Goal: Information Seeking & Learning: Learn about a topic

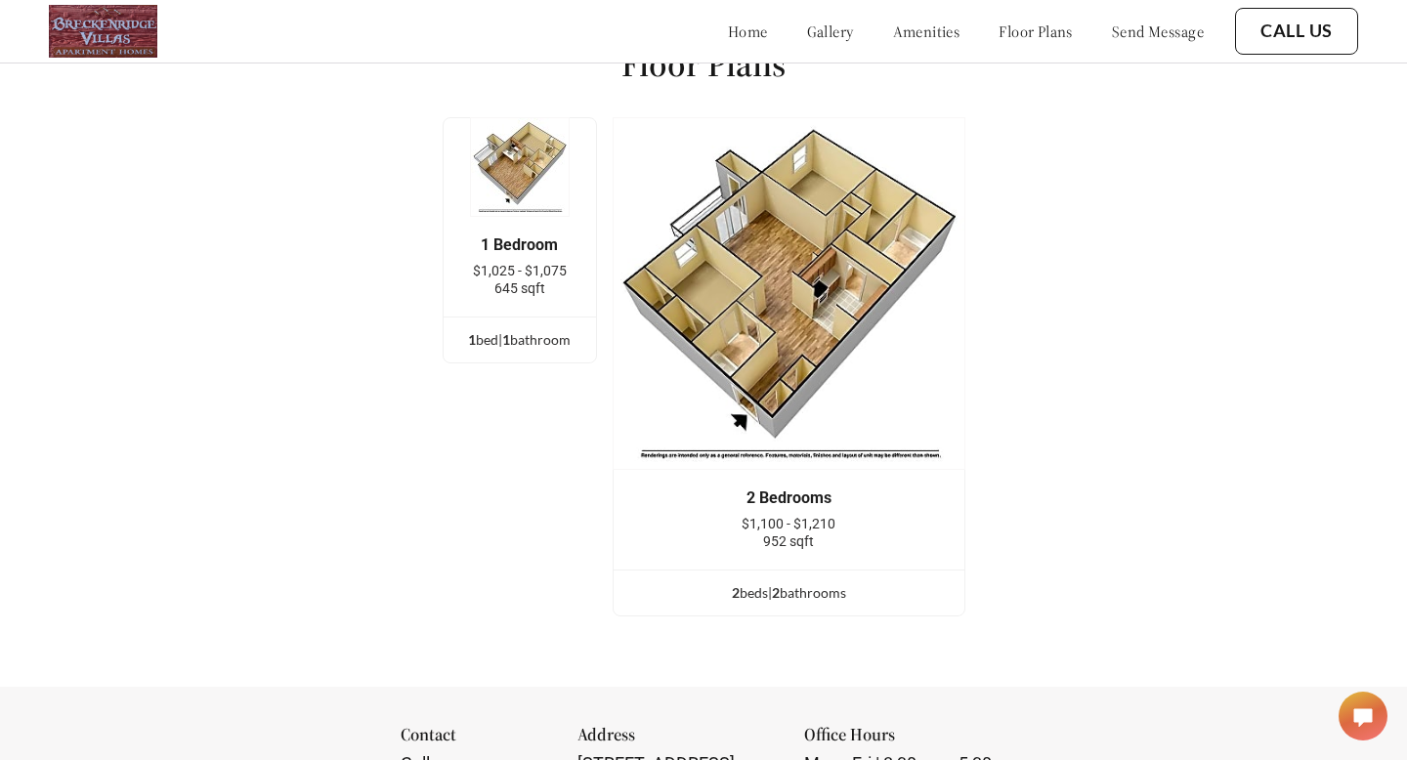
scroll to position [2507, 0]
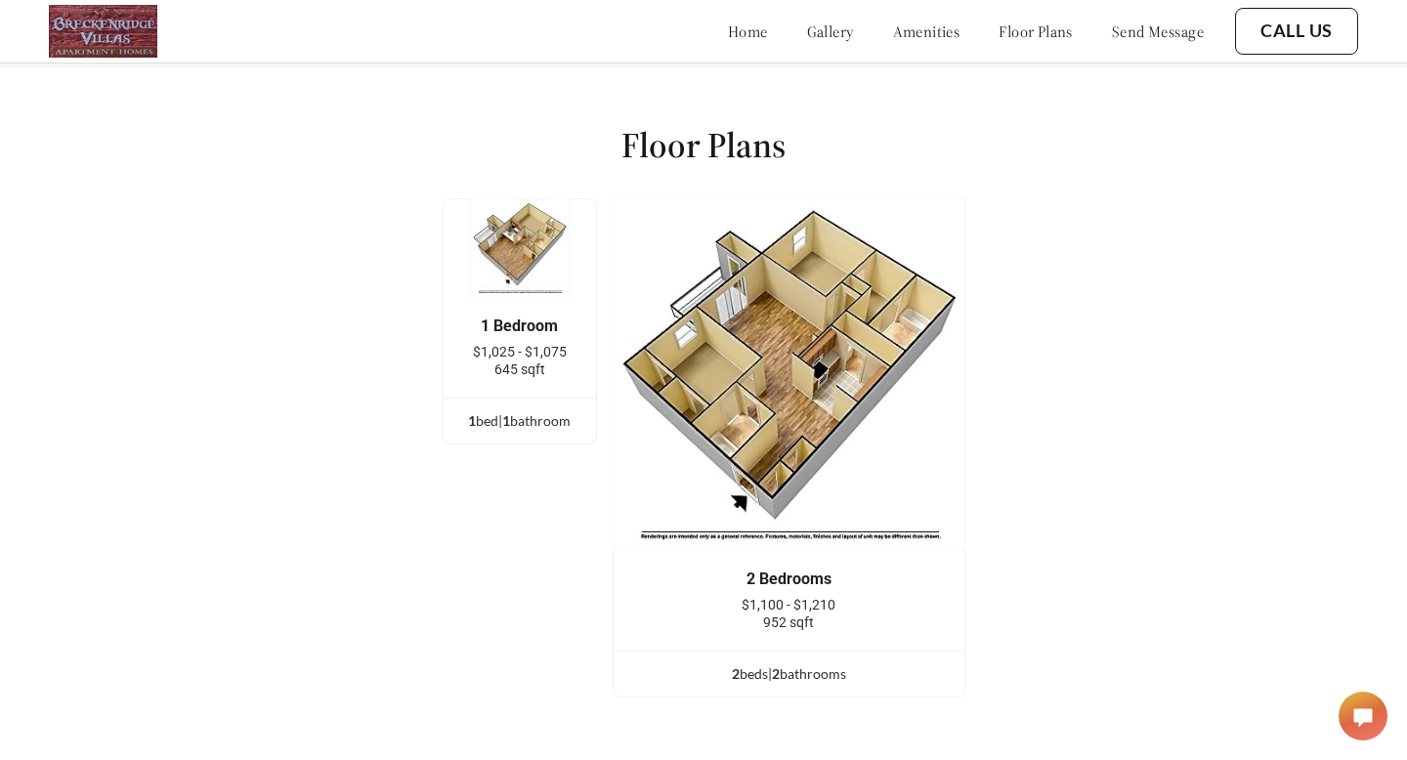
click at [517, 238] on img at bounding box center [520, 248] width 100 height 100
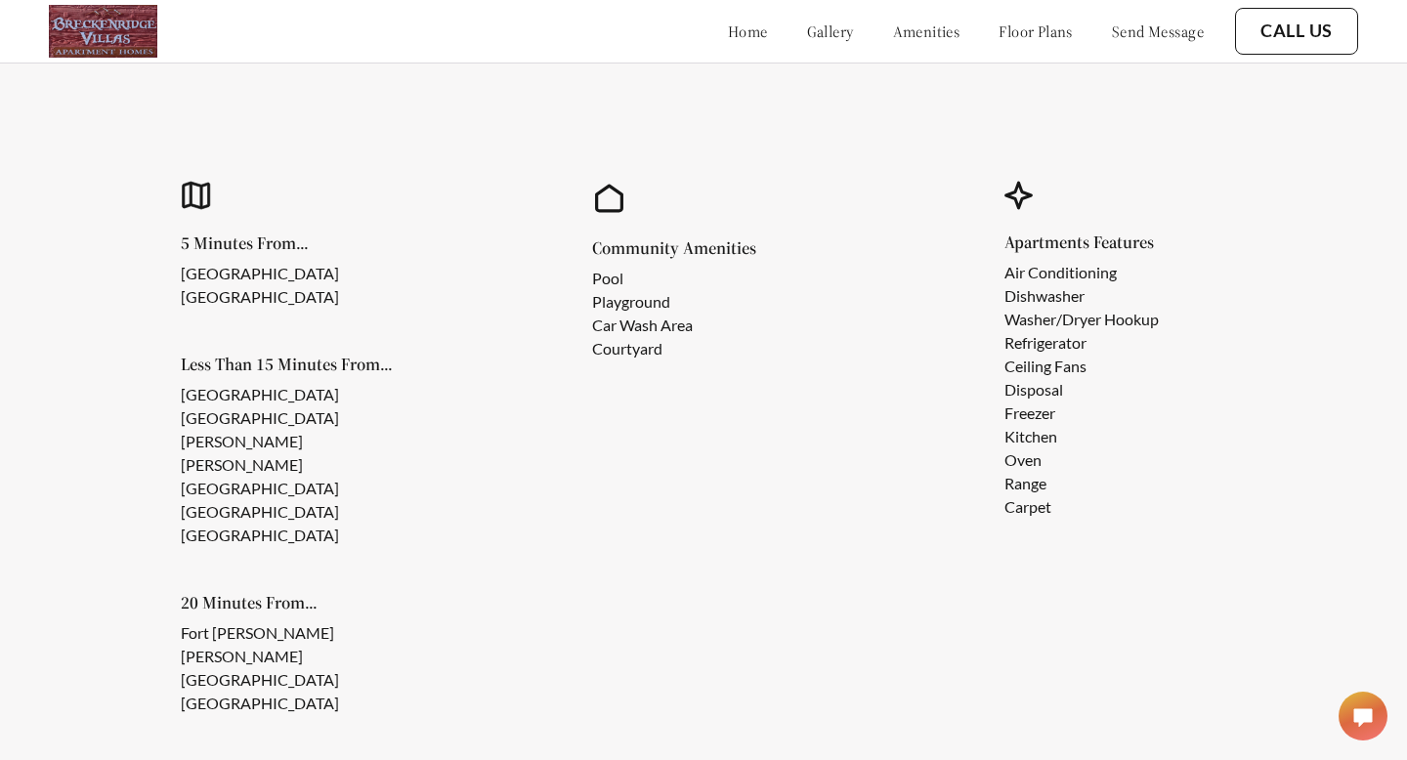
scroll to position [1730, 0]
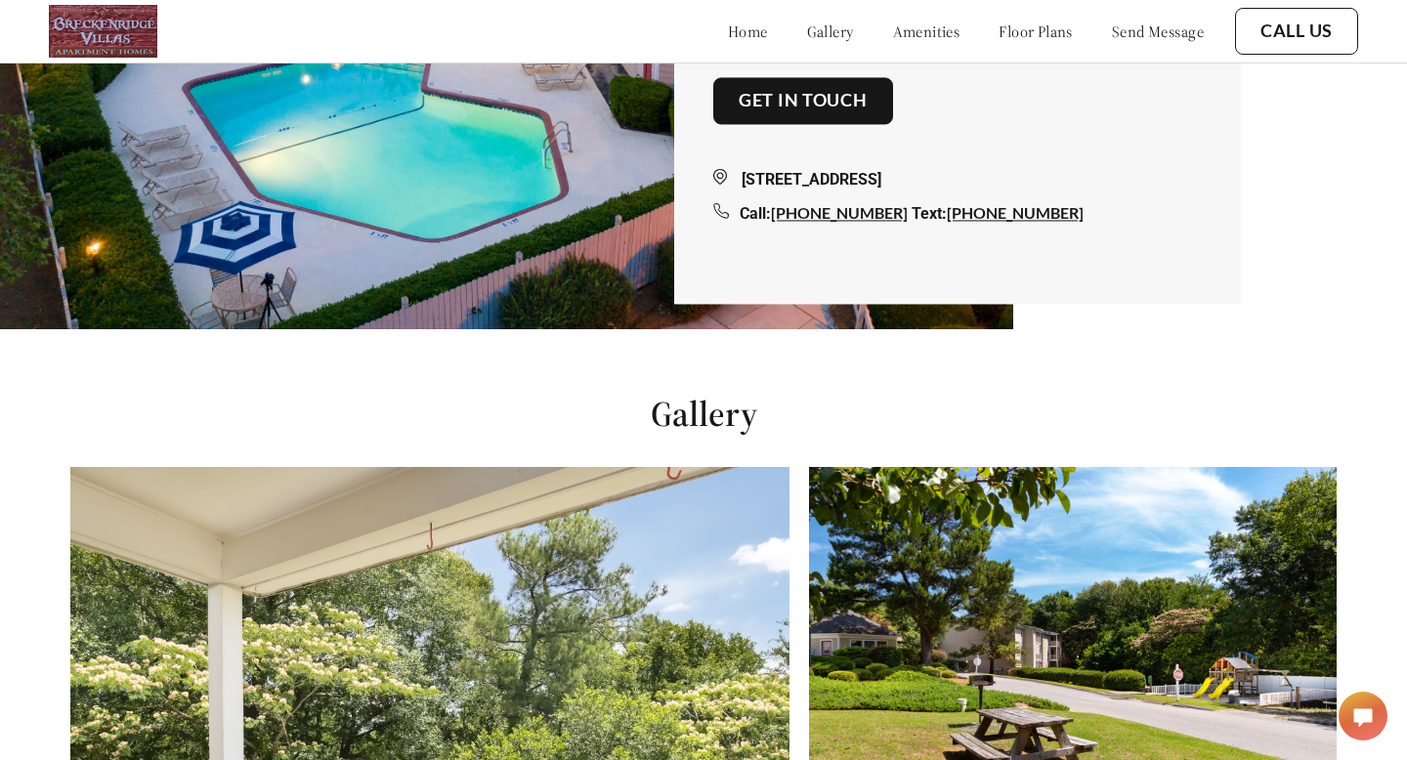
click at [807, 34] on link "gallery" at bounding box center [830, 31] width 47 height 20
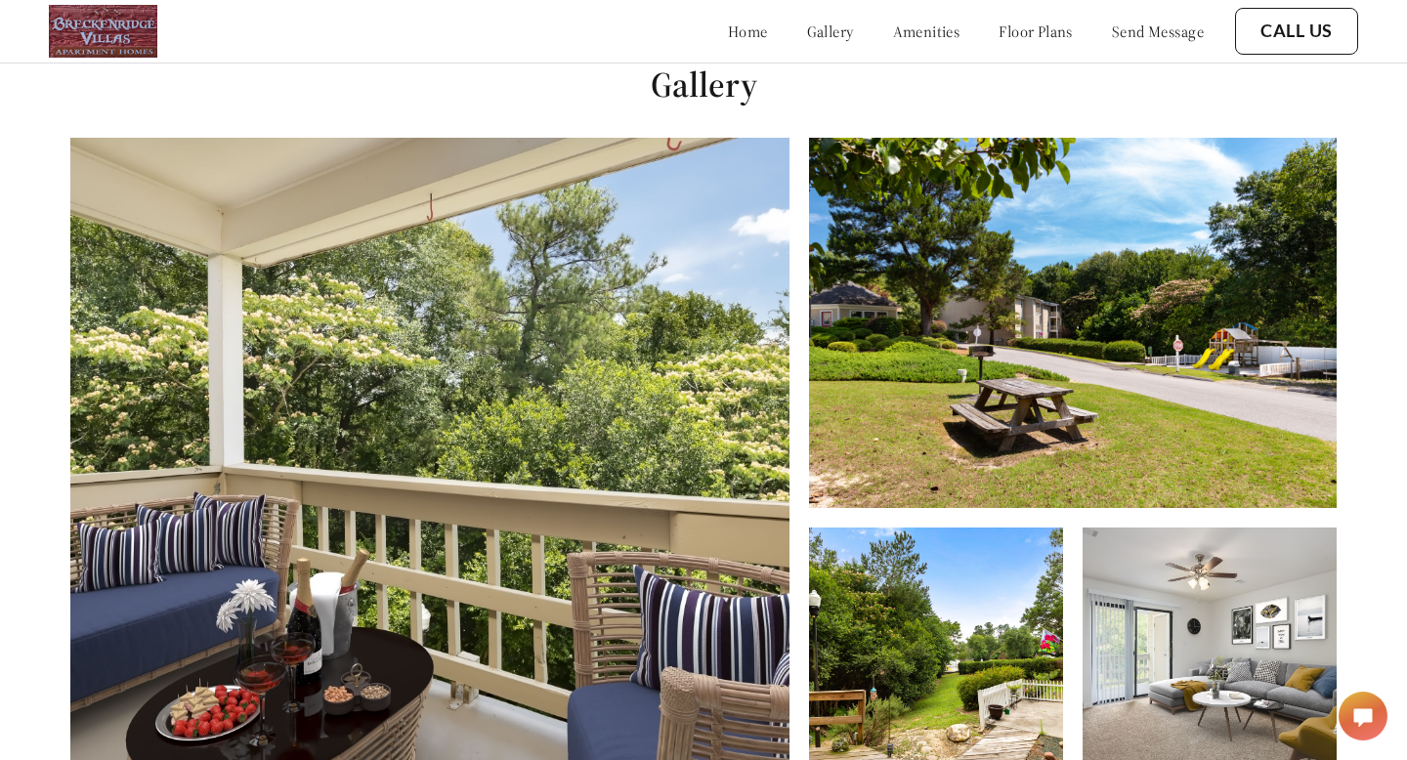
click at [893, 35] on link "amenities" at bounding box center [926, 31] width 67 height 20
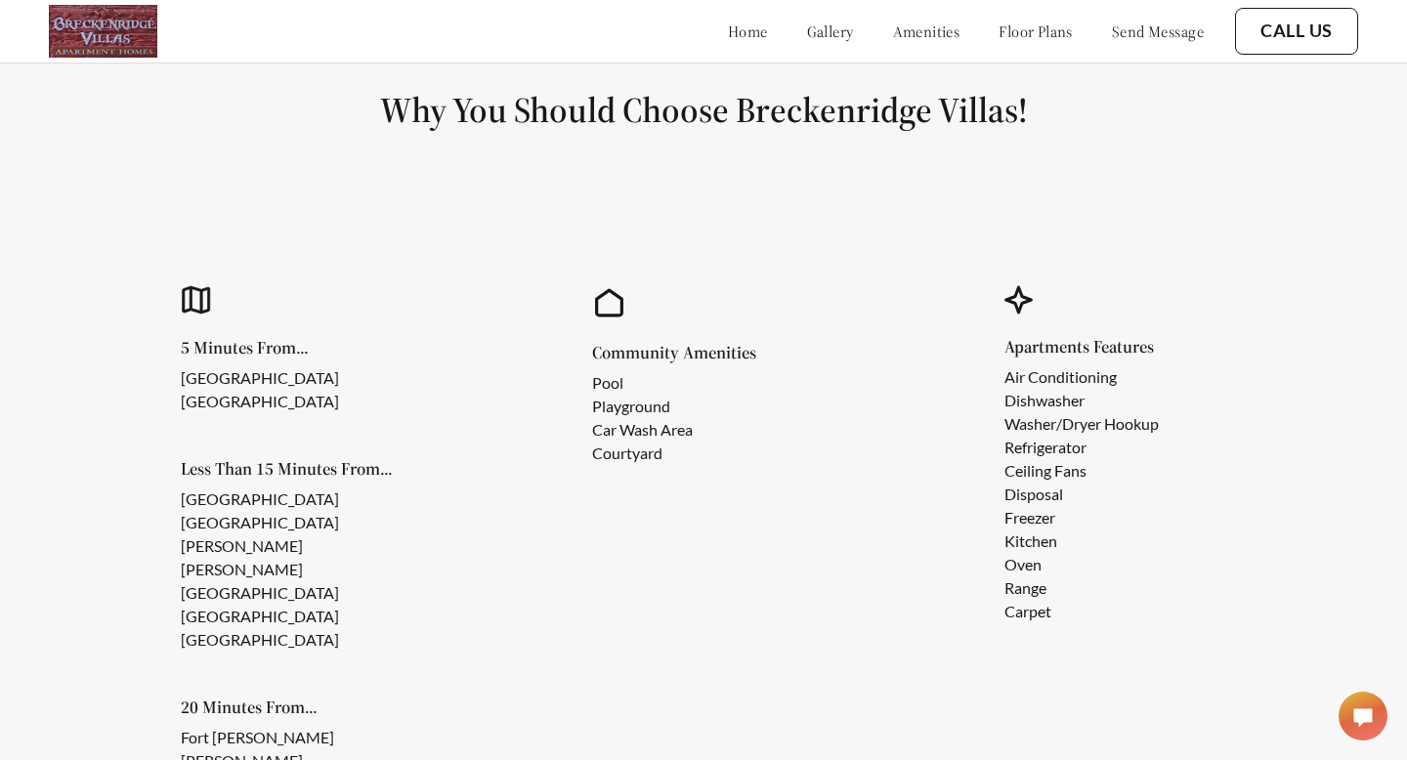
click at [969, 31] on div "home gallery amenities floor plans send message" at bounding box center [946, 31] width 515 height 20
click at [999, 32] on link "floor plans" at bounding box center [1036, 31] width 74 height 20
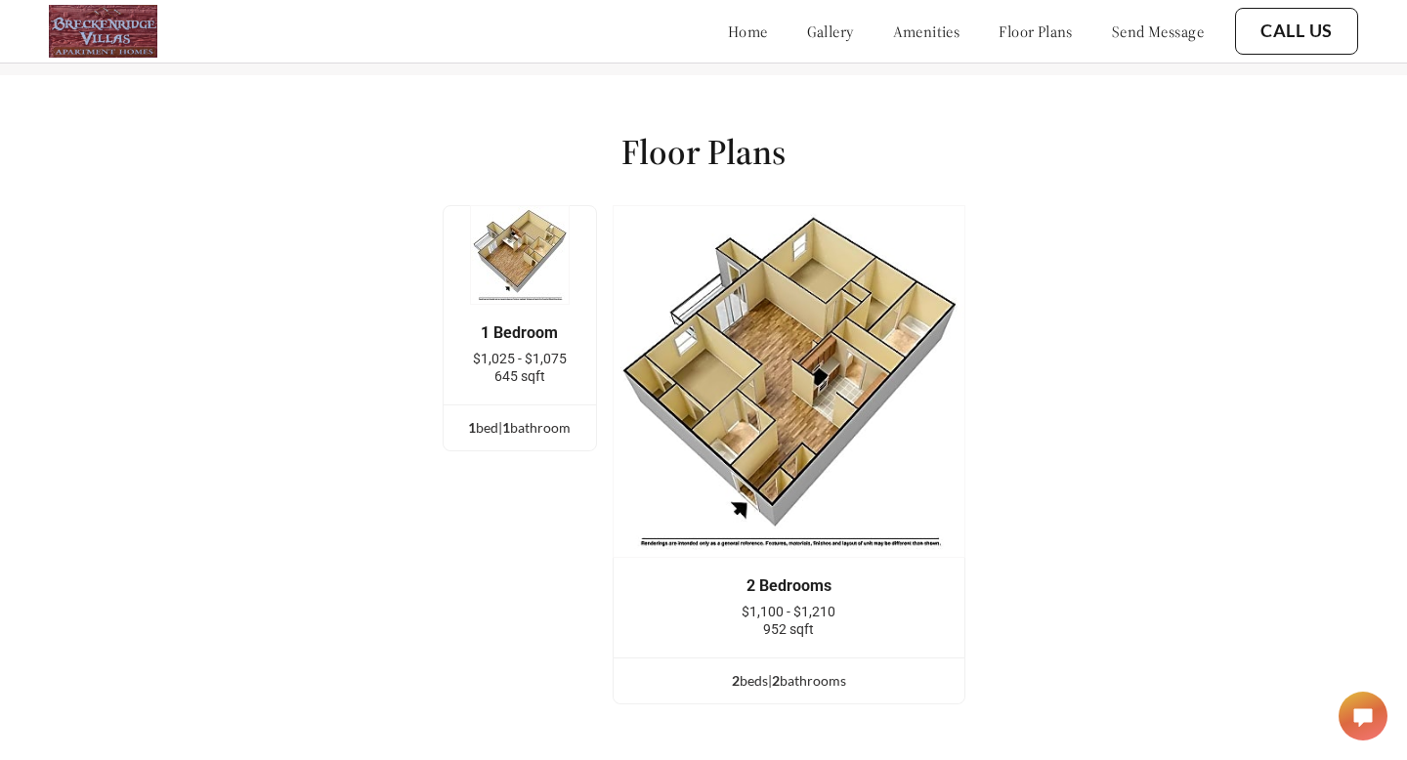
scroll to position [2552, 0]
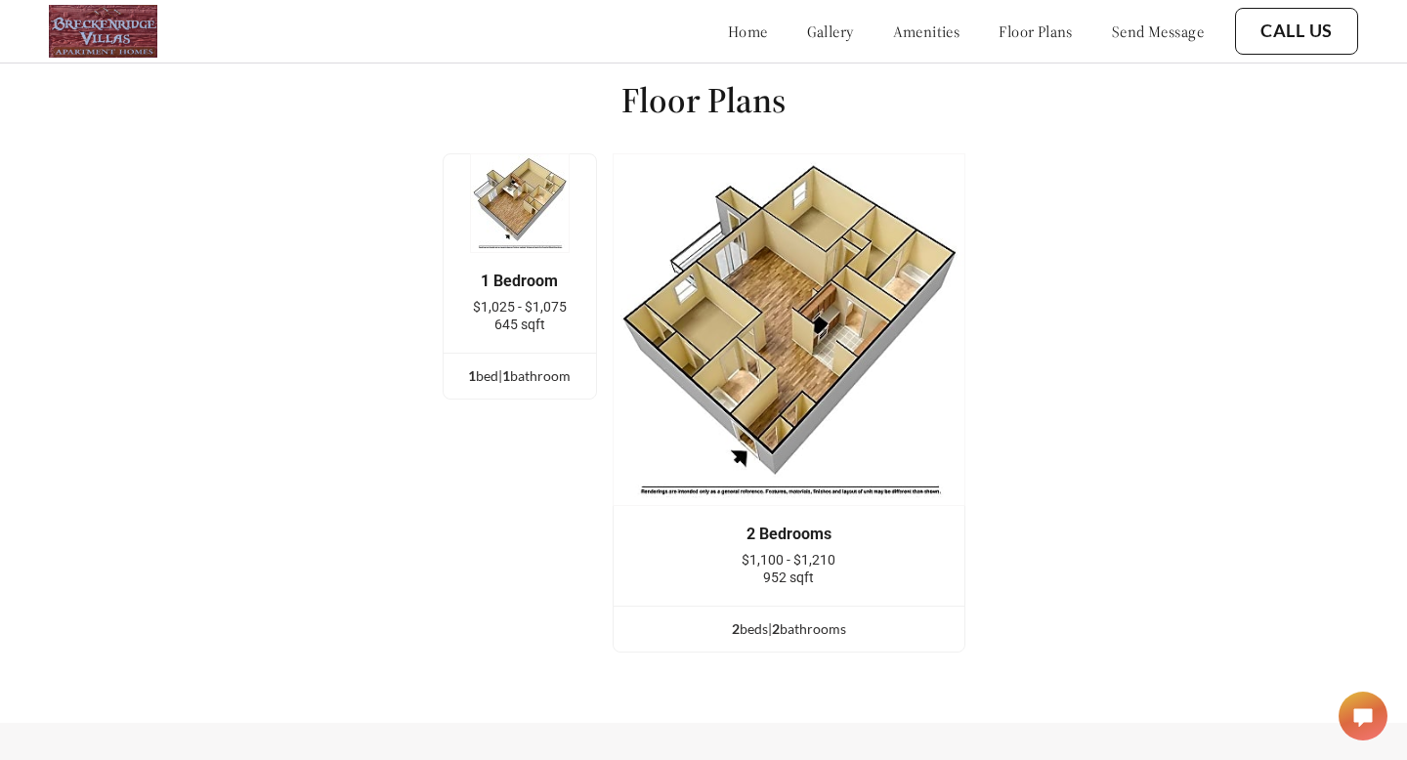
click at [519, 253] on div "1 Bedroom $1,025 - $1,075 645 sqft" at bounding box center [520, 303] width 152 height 100
click at [513, 190] on img at bounding box center [520, 203] width 100 height 100
click at [513, 273] on div "1 Bedroom" at bounding box center [520, 282] width 94 height 18
click at [513, 273] on div "1 Bedroom $1,025 - $1,075 645 sqft" at bounding box center [520, 303] width 94 height 61
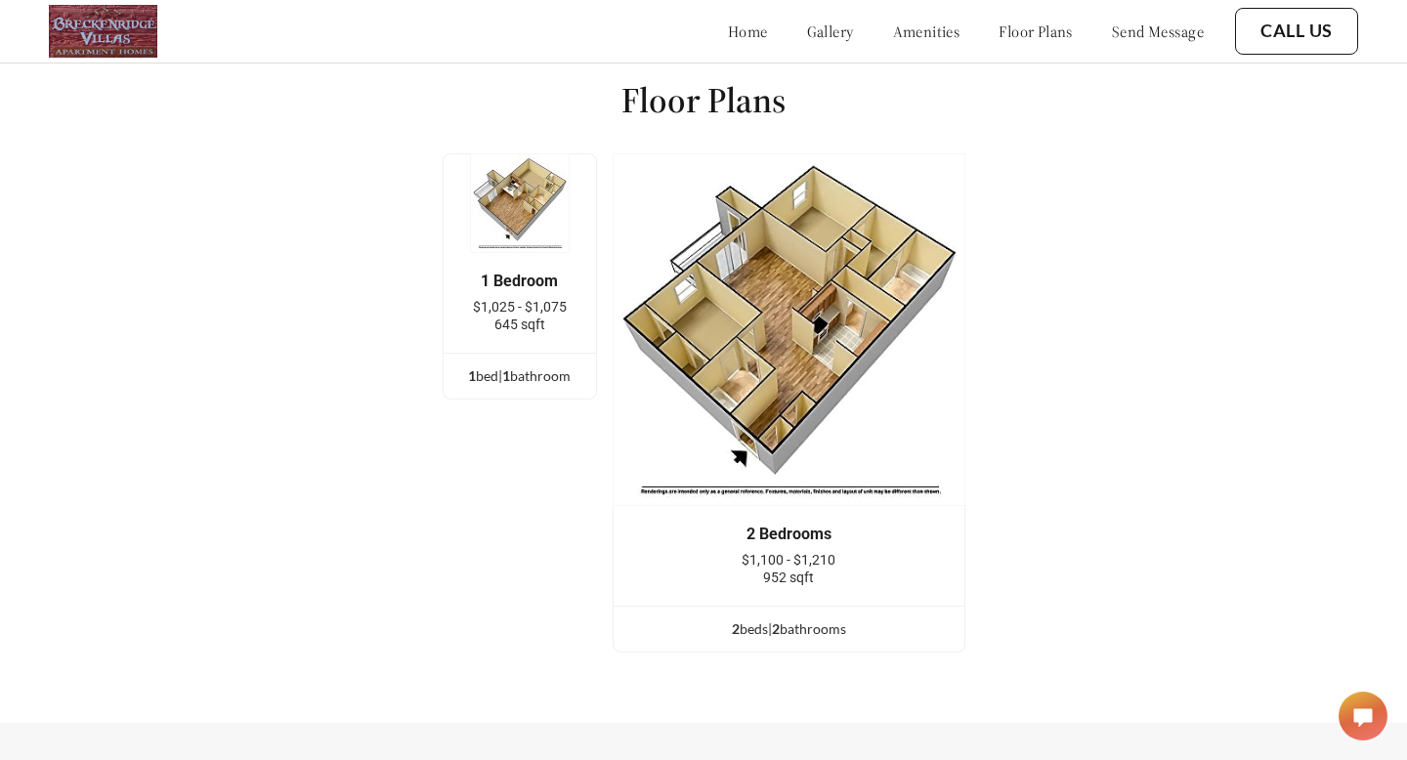
click at [514, 273] on div "1 Bedroom $1,025 - $1,075 645 sqft" at bounding box center [520, 303] width 94 height 61
click at [482, 365] on div "1 bed | 1 bathroom" at bounding box center [520, 375] width 152 height 21
click at [538, 365] on div "1 bed | 1 bathroom" at bounding box center [520, 375] width 152 height 21
click at [537, 365] on div "1 bed | 1 bathroom" at bounding box center [520, 375] width 152 height 21
